Goal: Information Seeking & Learning: Check status

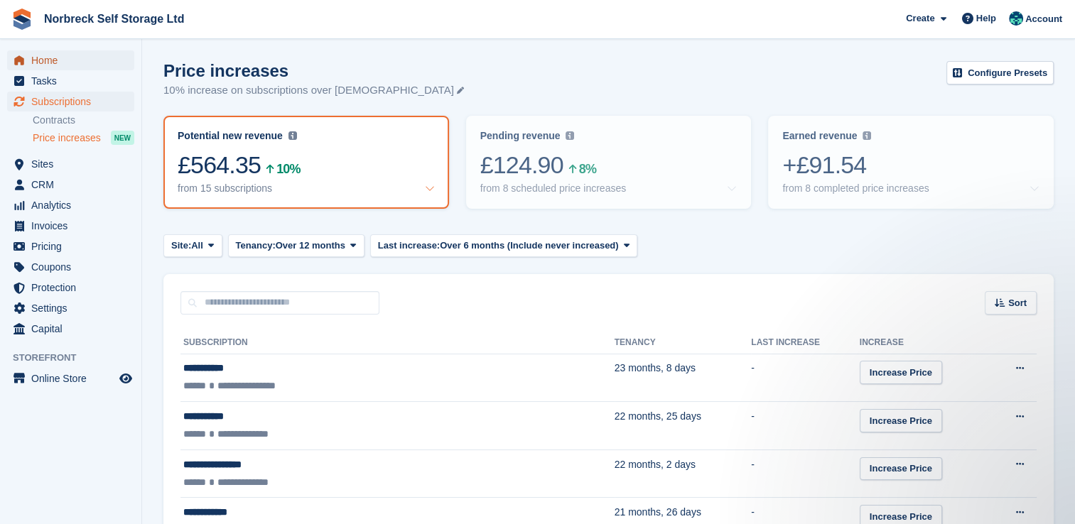
click at [49, 58] on span "Home" at bounding box center [73, 60] width 85 height 20
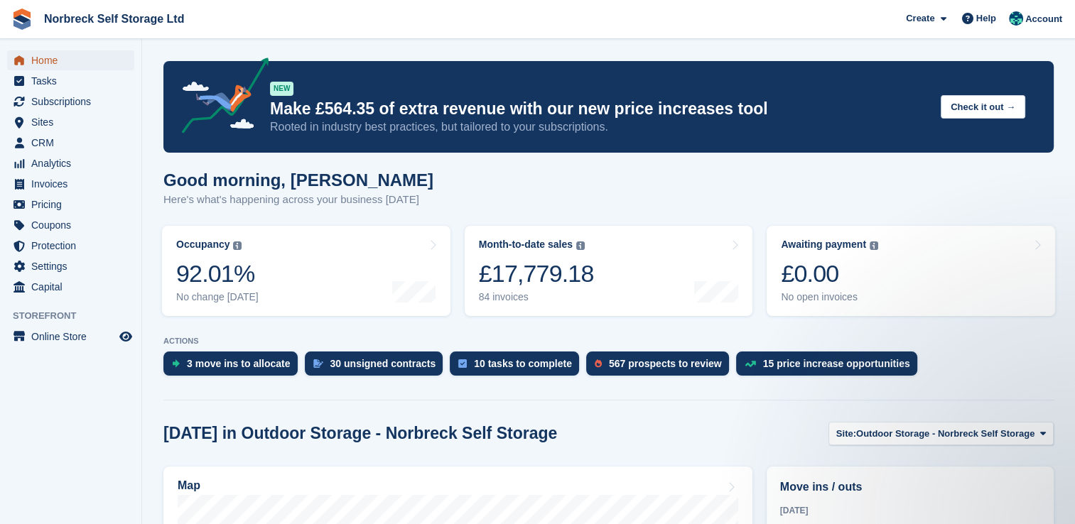
click at [38, 60] on span "Home" at bounding box center [73, 60] width 85 height 20
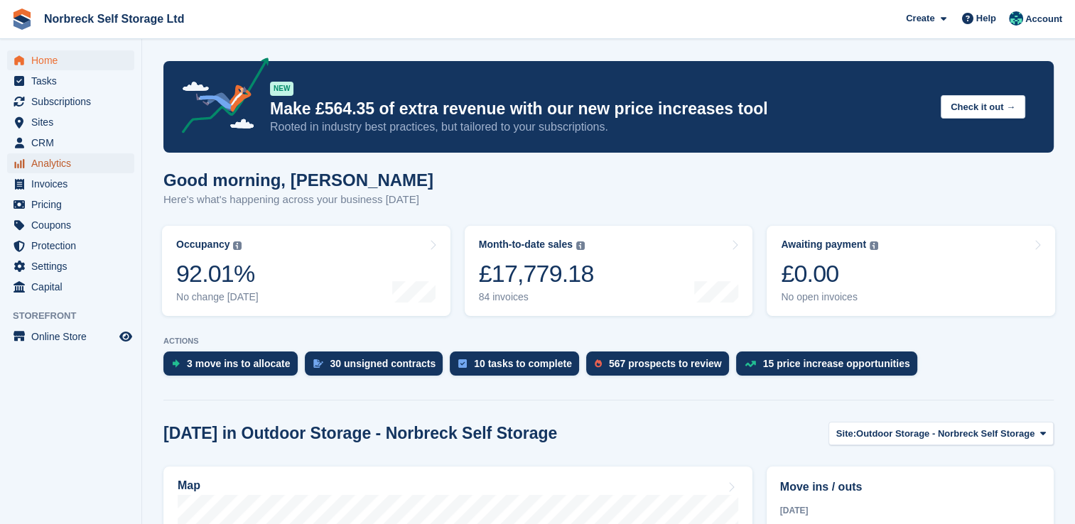
click at [72, 163] on span "Analytics" at bounding box center [73, 164] width 85 height 20
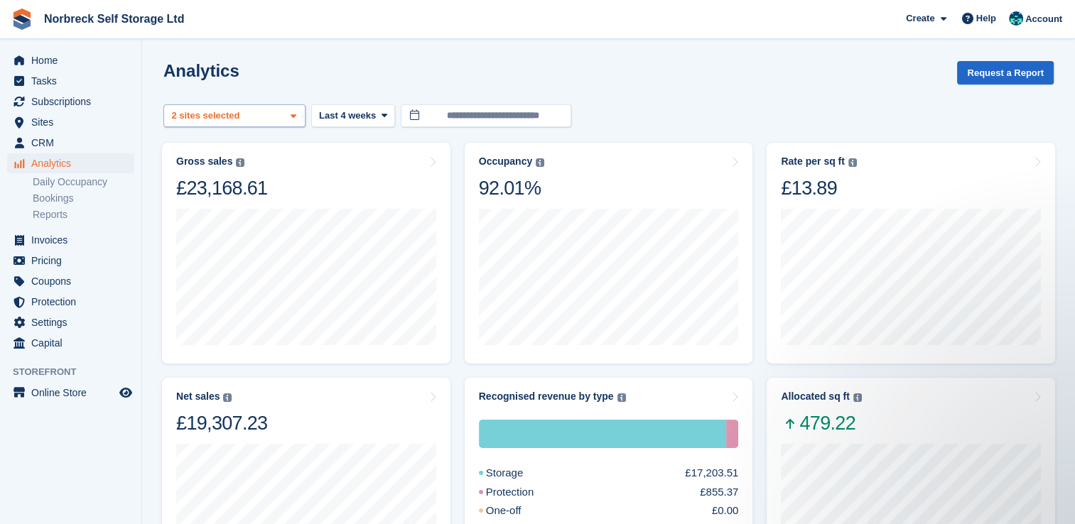
click at [295, 116] on icon at bounding box center [294, 116] width 6 height 9
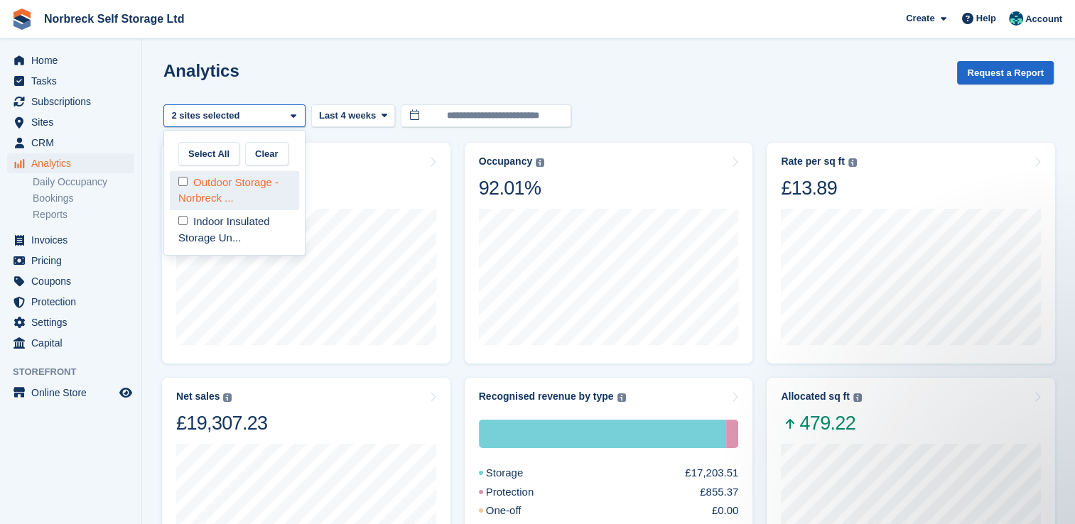
click at [273, 192] on div "Outdoor Storage - Norbreck ..." at bounding box center [234, 190] width 129 height 39
select select "****"
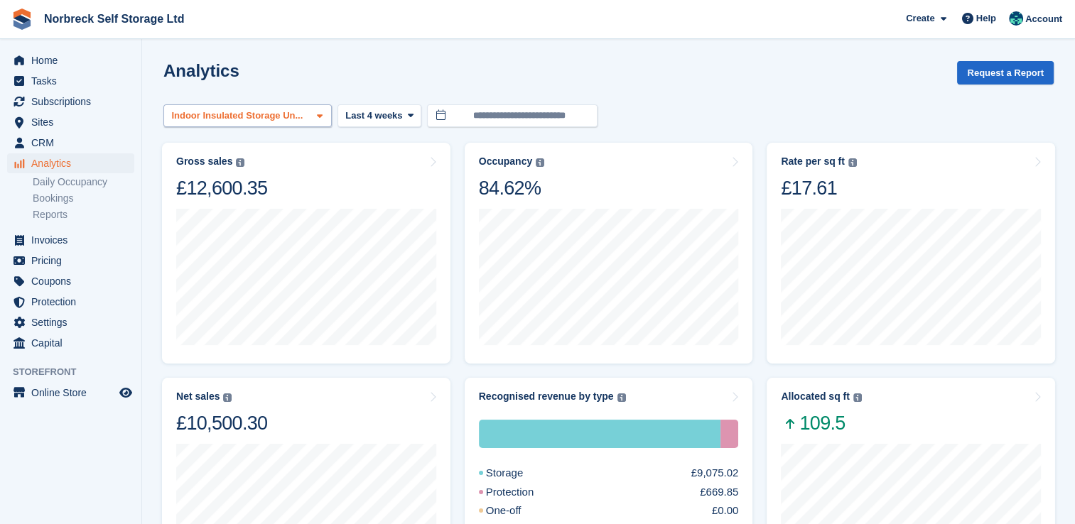
click at [316, 112] on span at bounding box center [319, 116] width 11 height 11
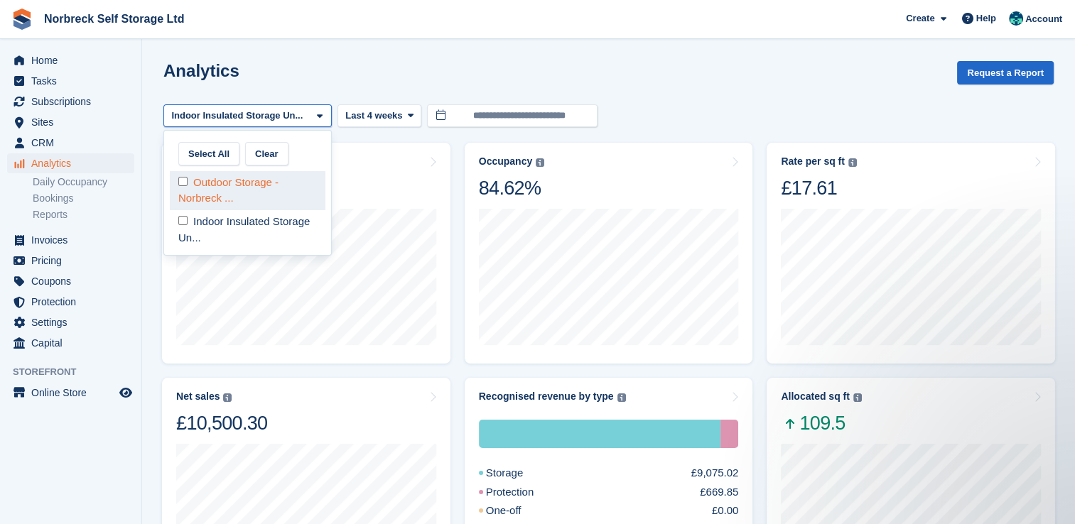
click at [291, 195] on div "Outdoor Storage - Norbreck ..." at bounding box center [248, 190] width 156 height 39
select select "****"
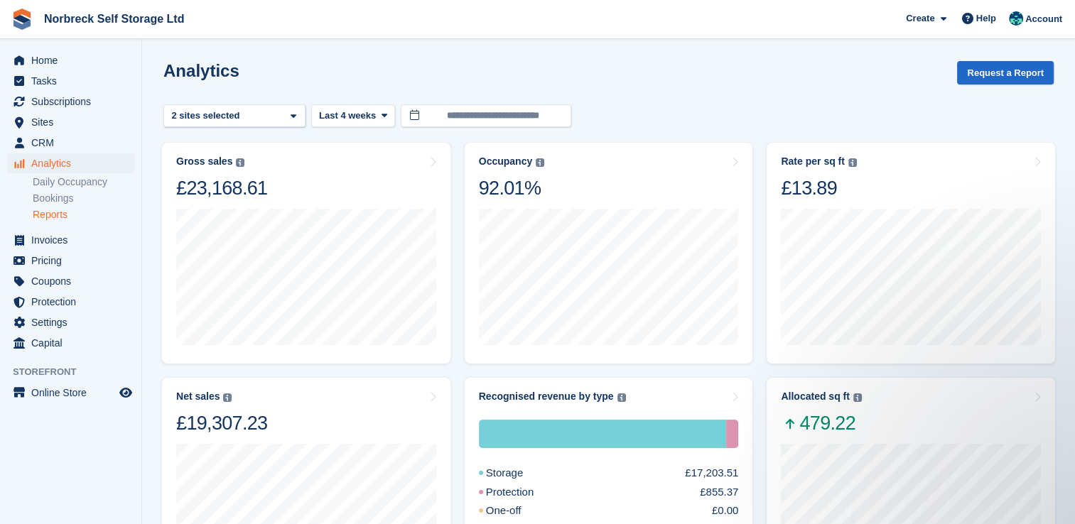
click at [51, 215] on link "Reports" at bounding box center [84, 215] width 102 height 14
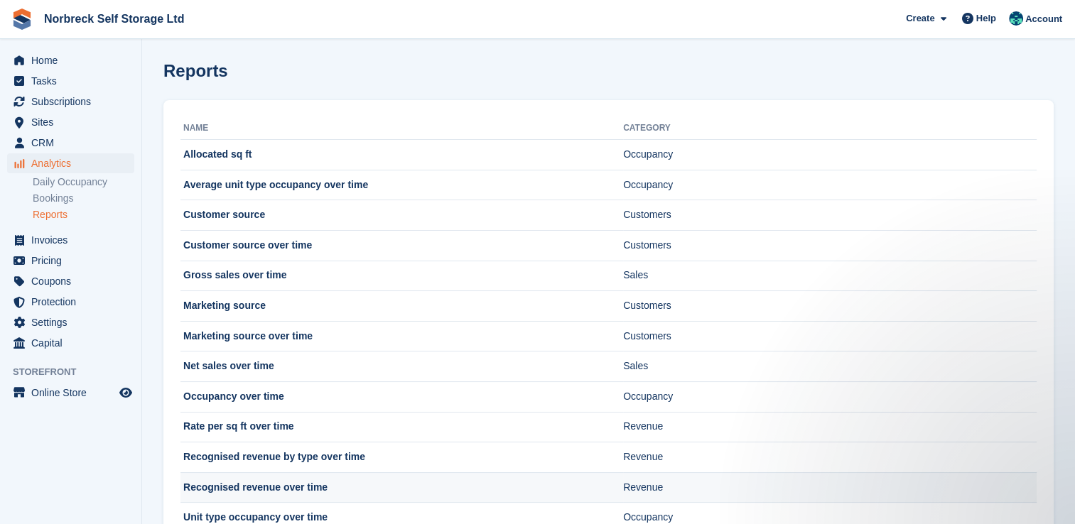
click at [293, 490] on td "Recognised revenue over time" at bounding box center [402, 488] width 443 height 31
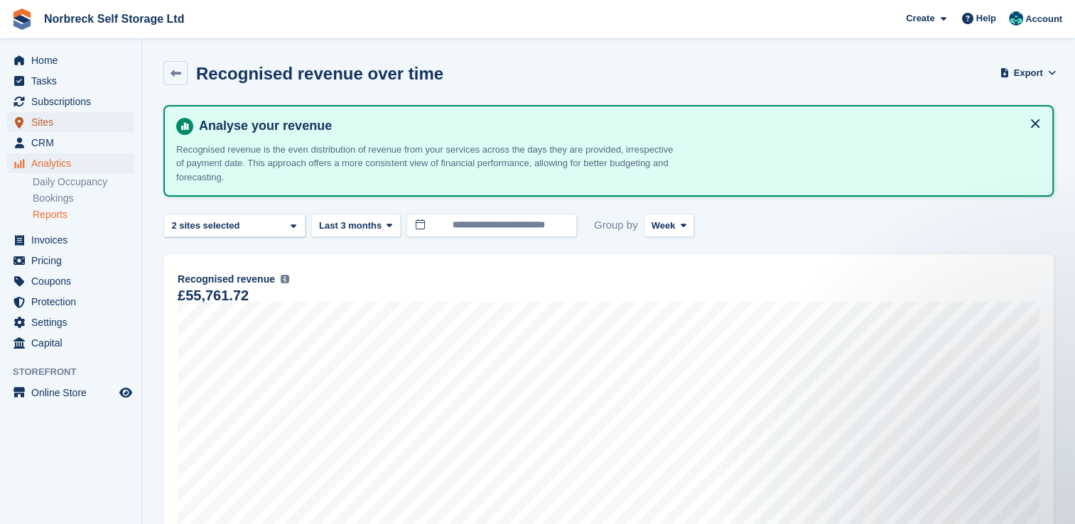
click at [42, 124] on span "Sites" at bounding box center [73, 122] width 85 height 20
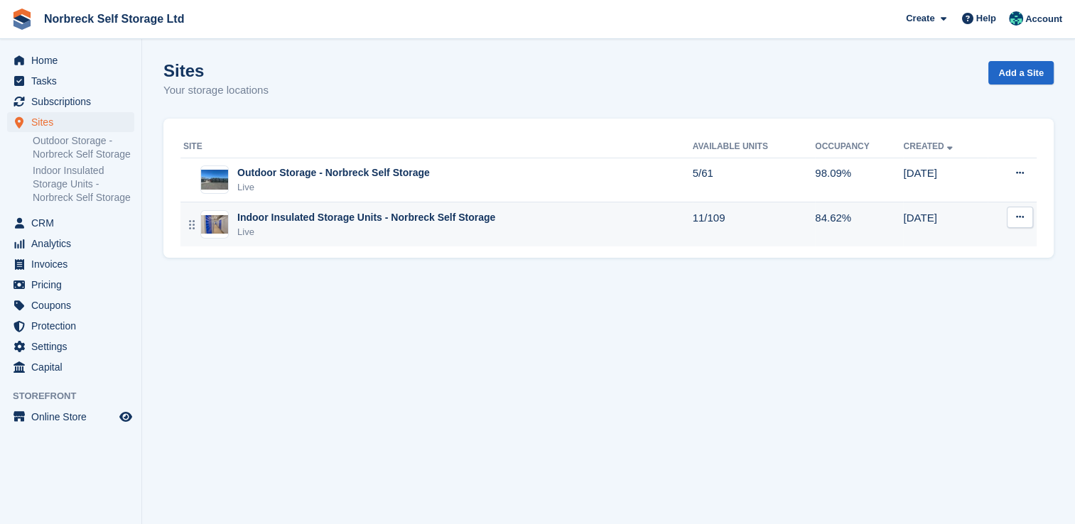
click at [428, 237] on div "Live" at bounding box center [366, 232] width 258 height 14
